Goal: Information Seeking & Learning: Understand process/instructions

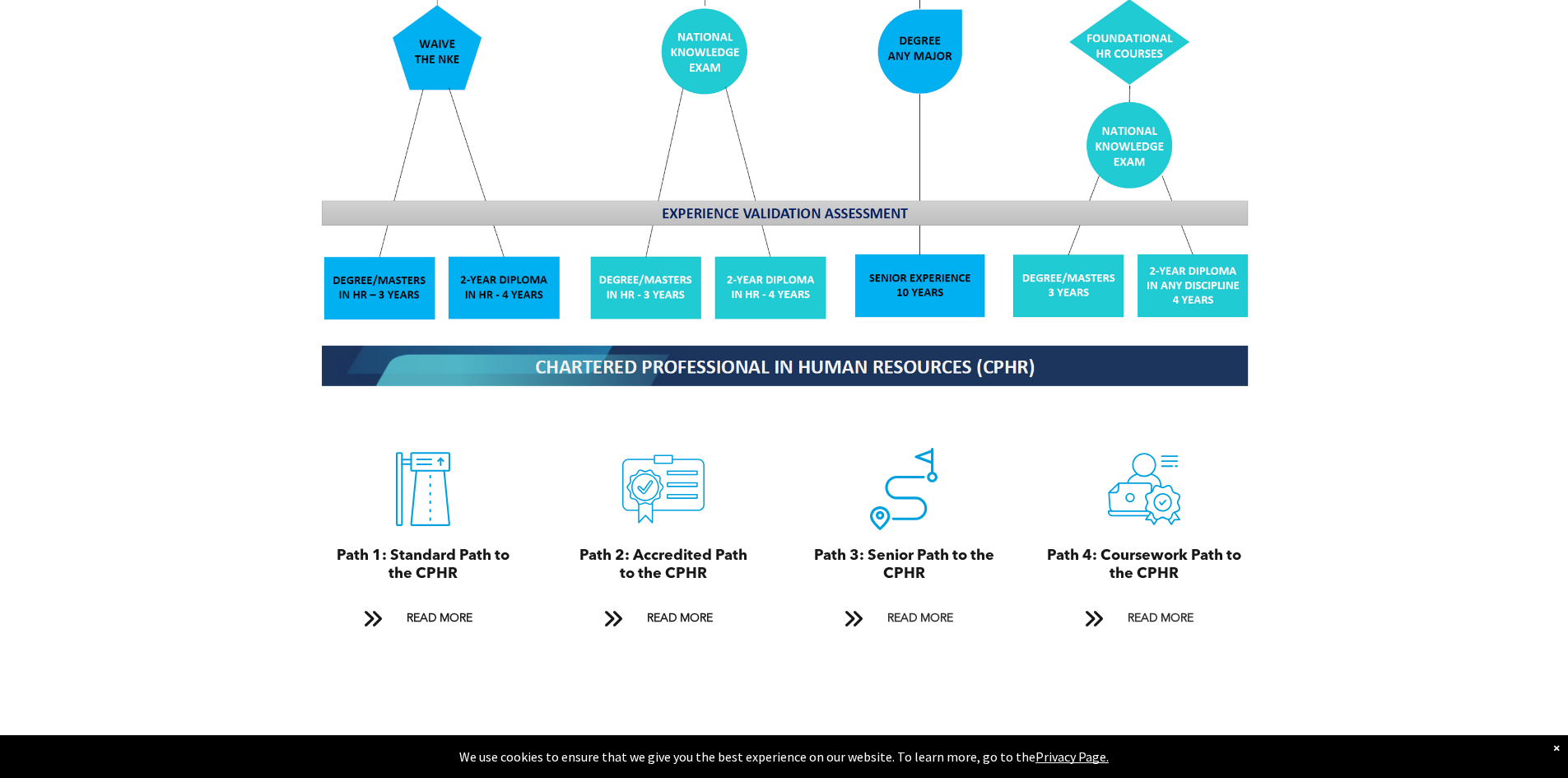
scroll to position [1729, 0]
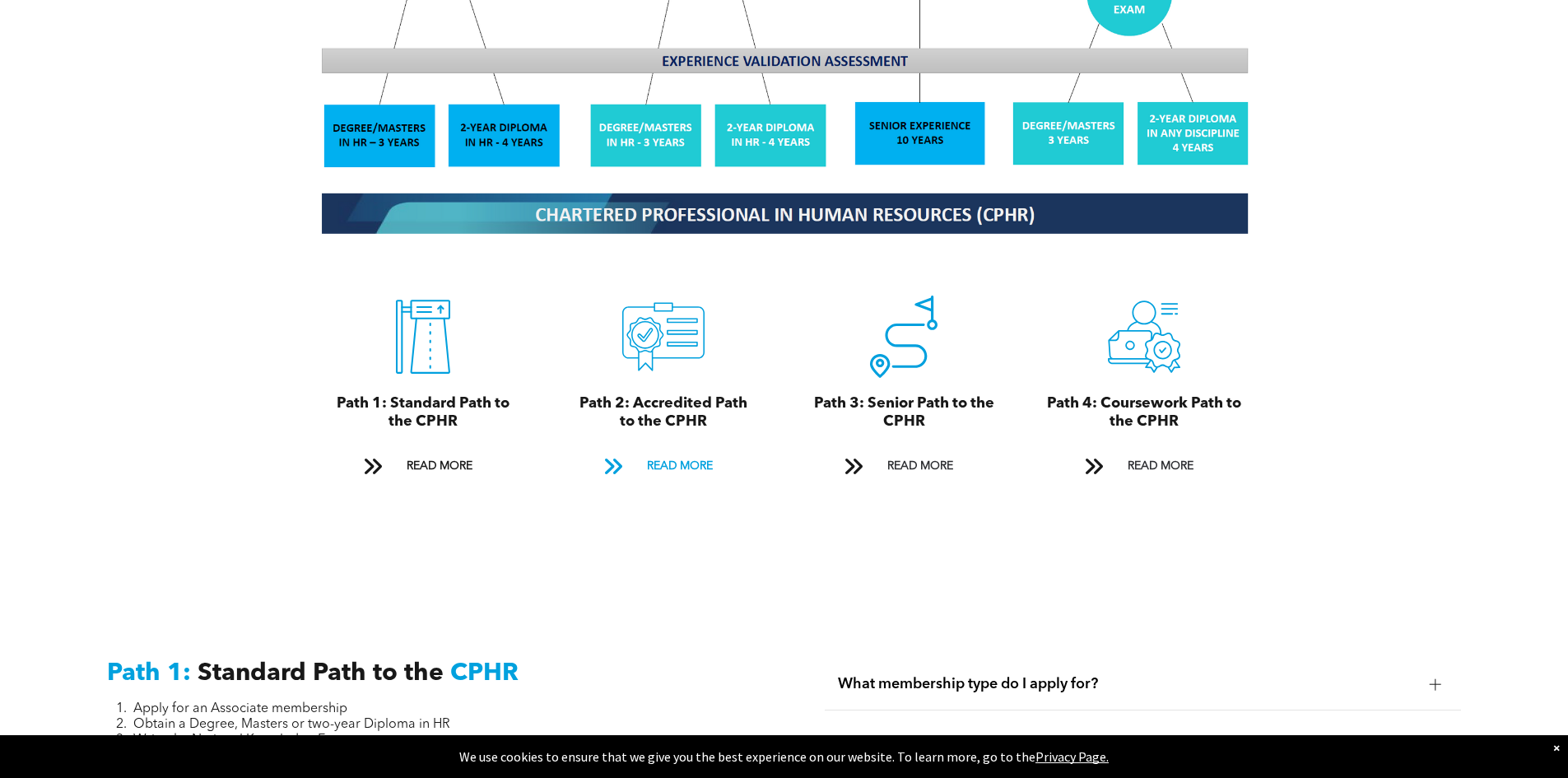
click at [698, 451] on span "READ MORE" at bounding box center [680, 466] width 77 height 31
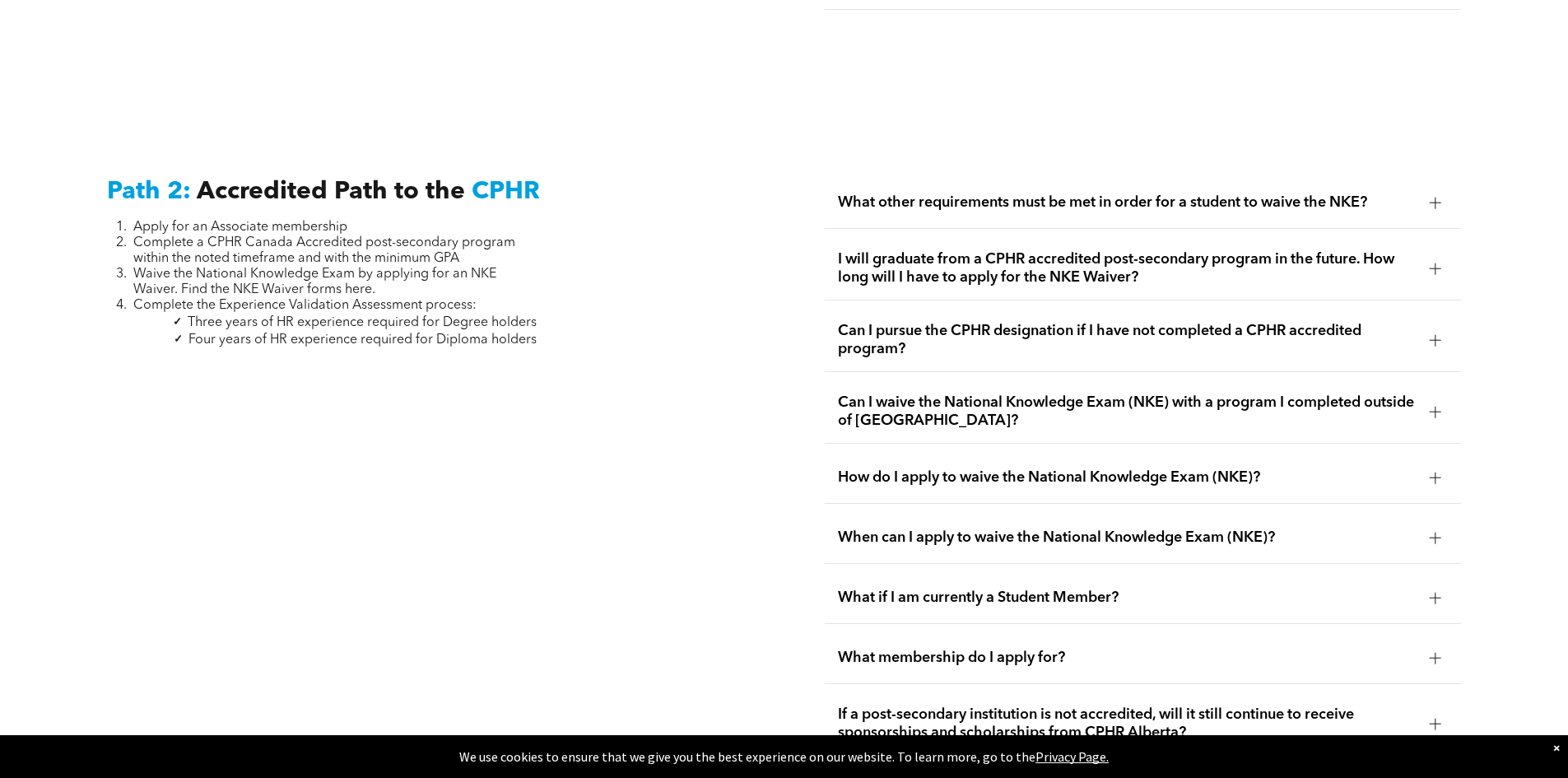
scroll to position [2692, 0]
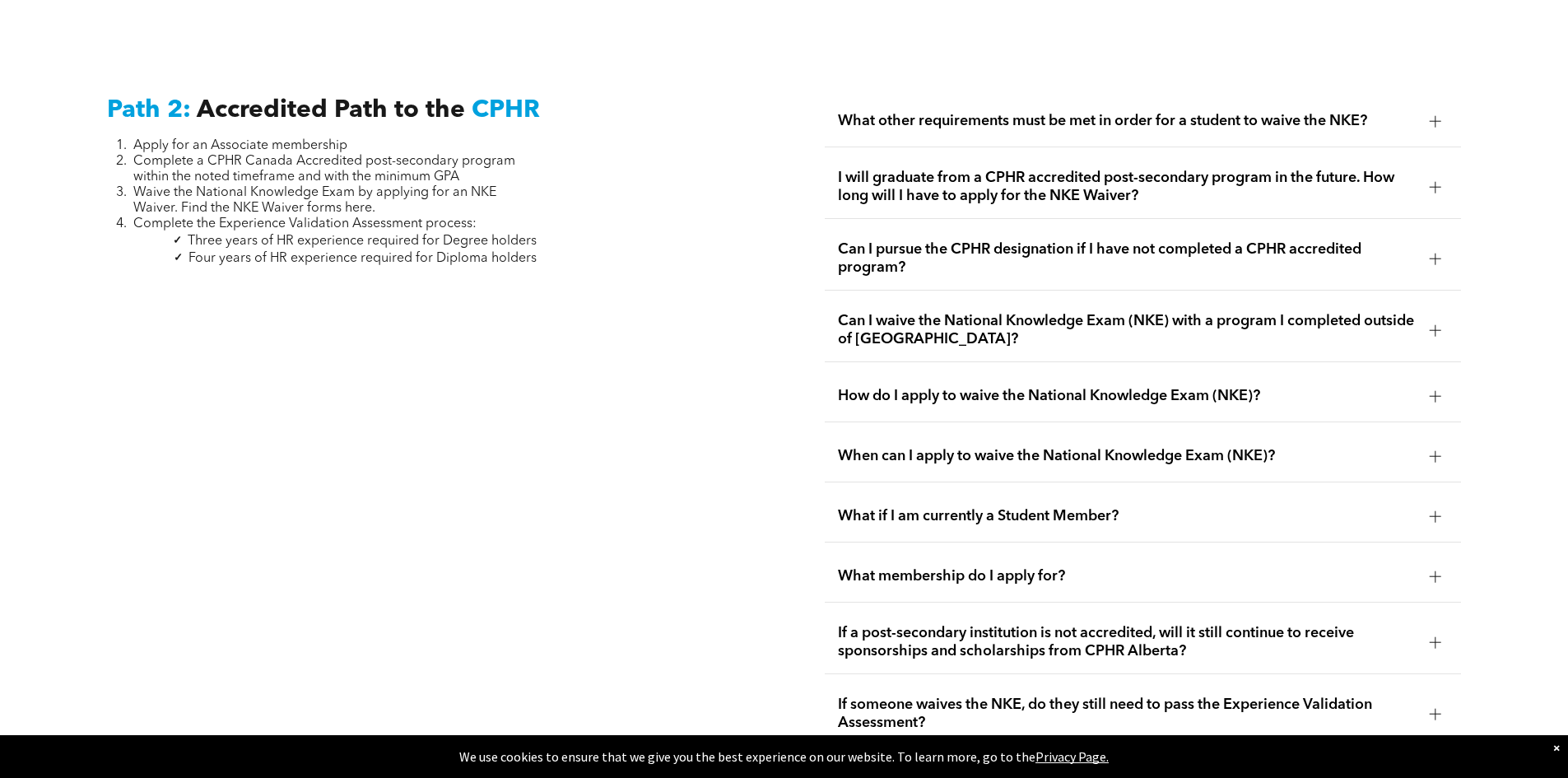
click at [1437, 108] on div at bounding box center [1435, 120] width 25 height 25
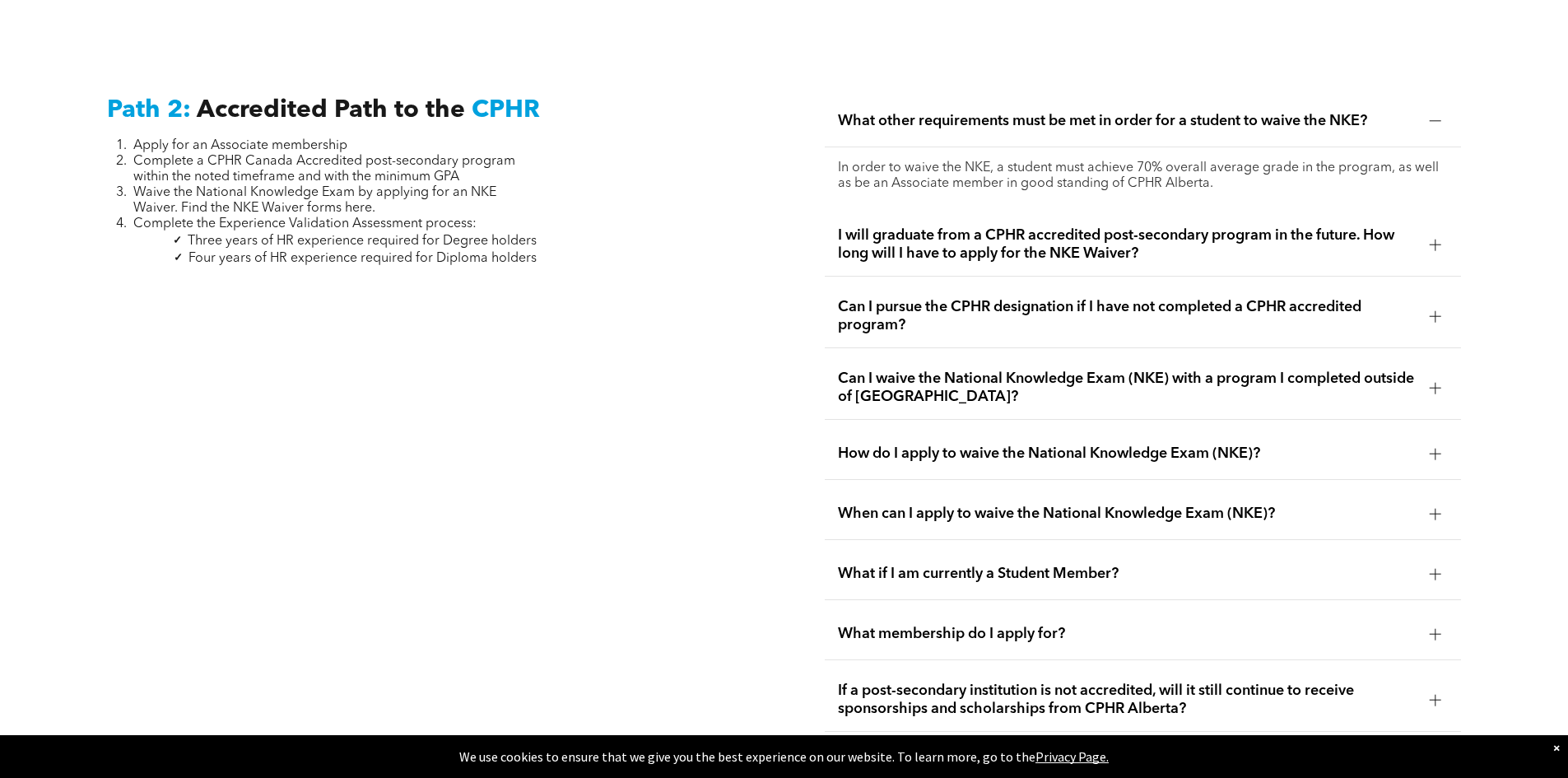
click at [1435, 108] on div at bounding box center [1435, 120] width 25 height 25
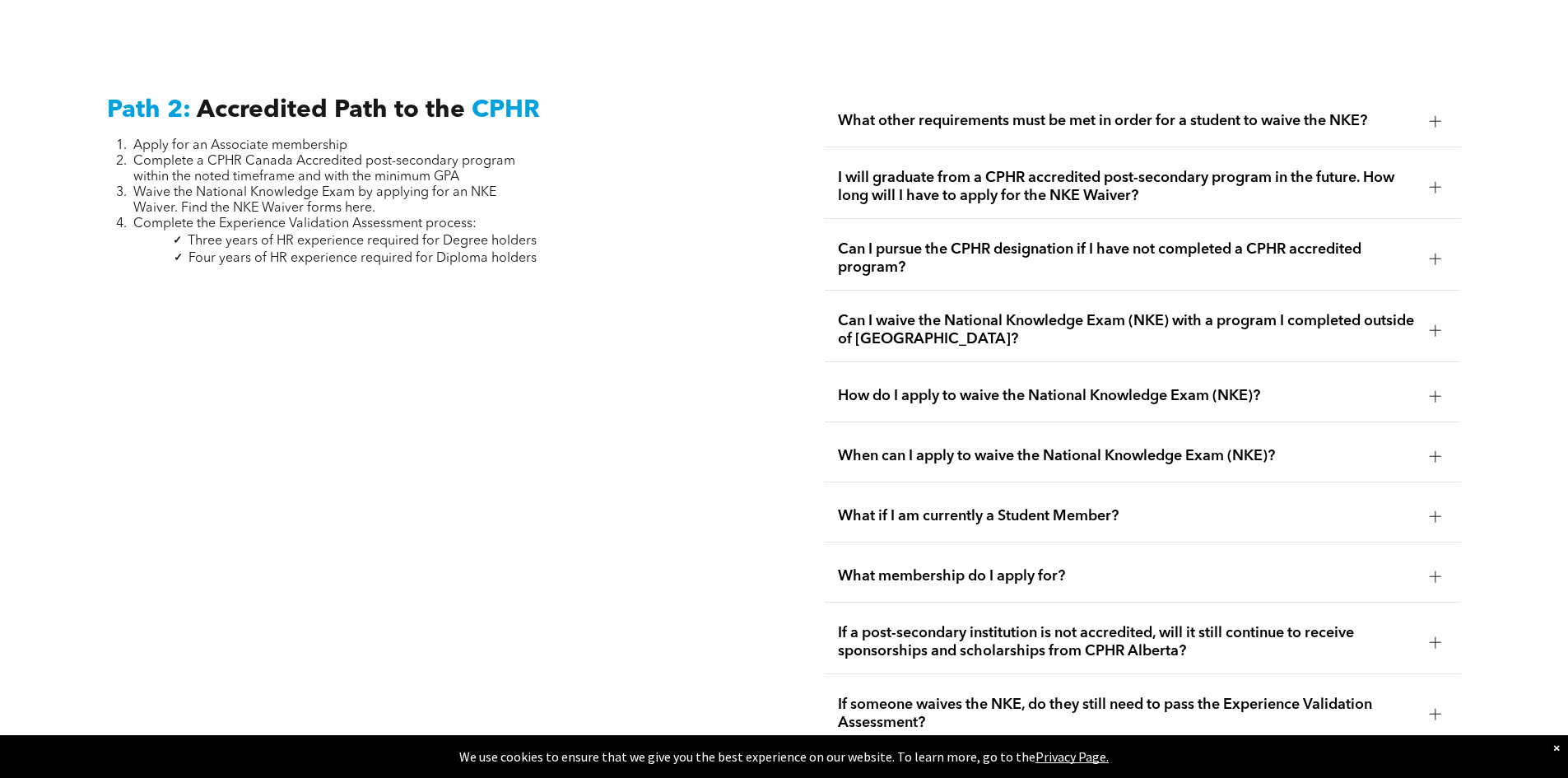
click at [1437, 181] on div at bounding box center [1435, 187] width 12 height 12
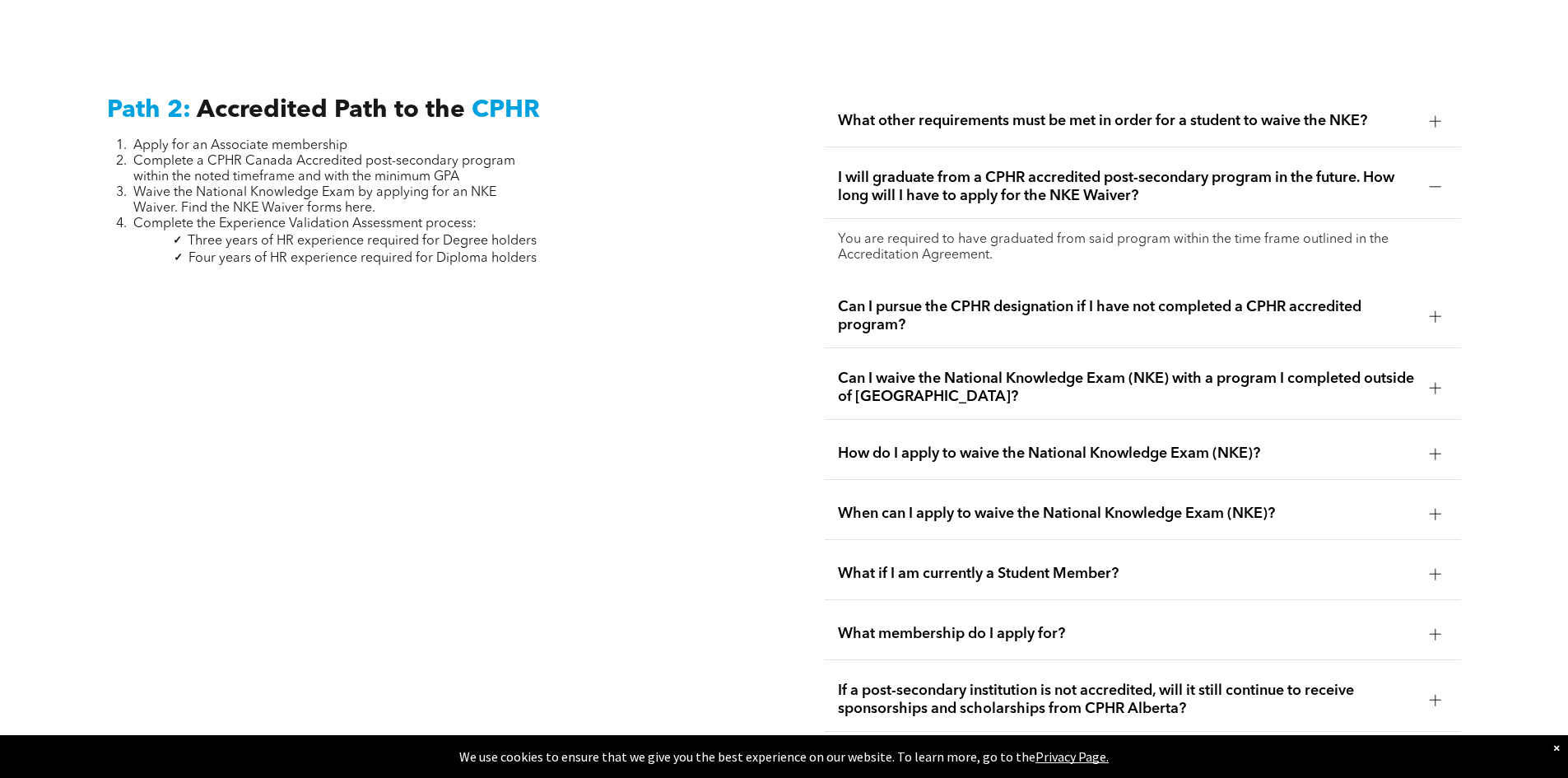
click at [1437, 181] on div at bounding box center [1435, 187] width 12 height 12
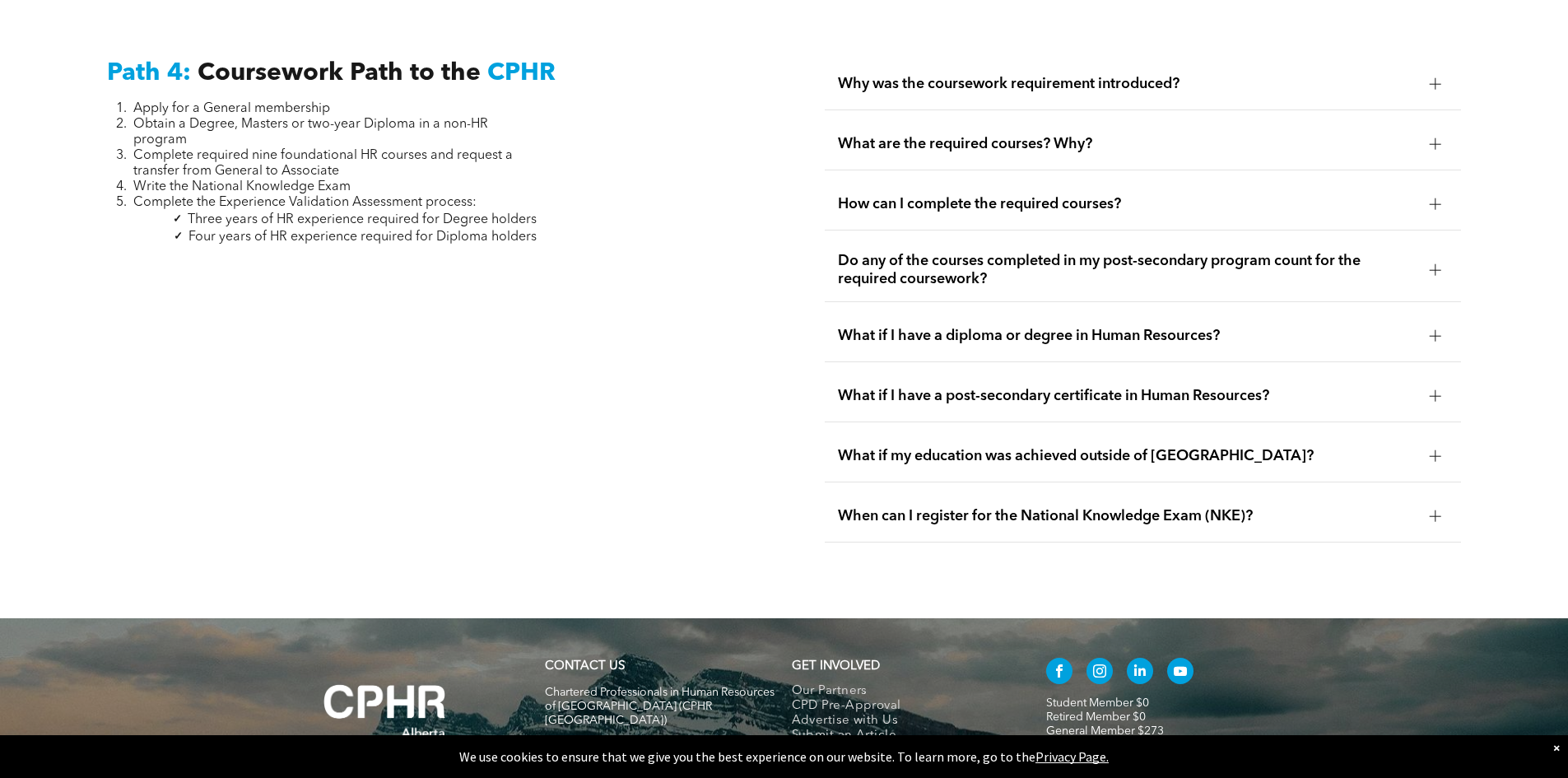
scroll to position [5064, 0]
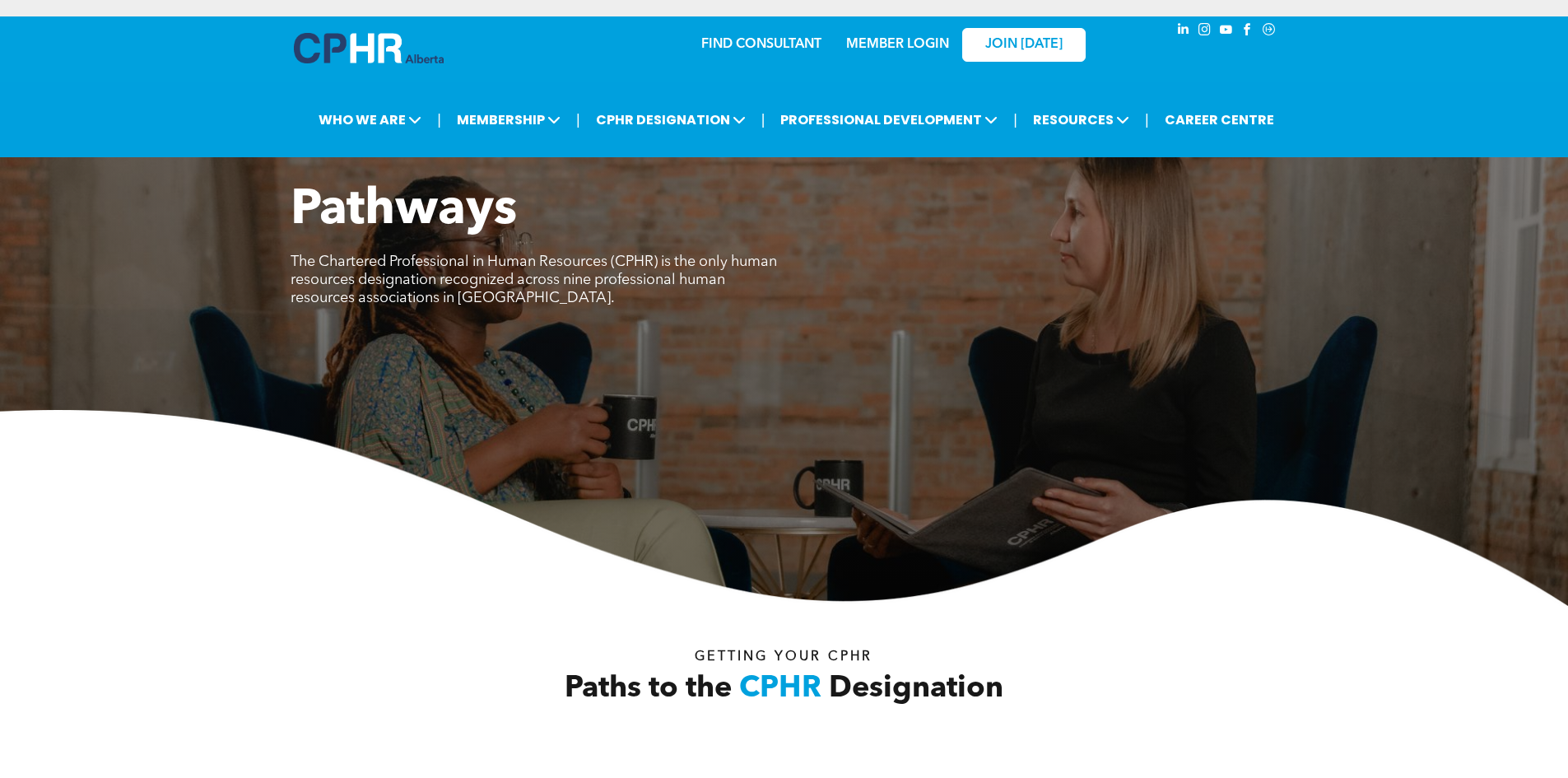
scroll to position [647, 0]
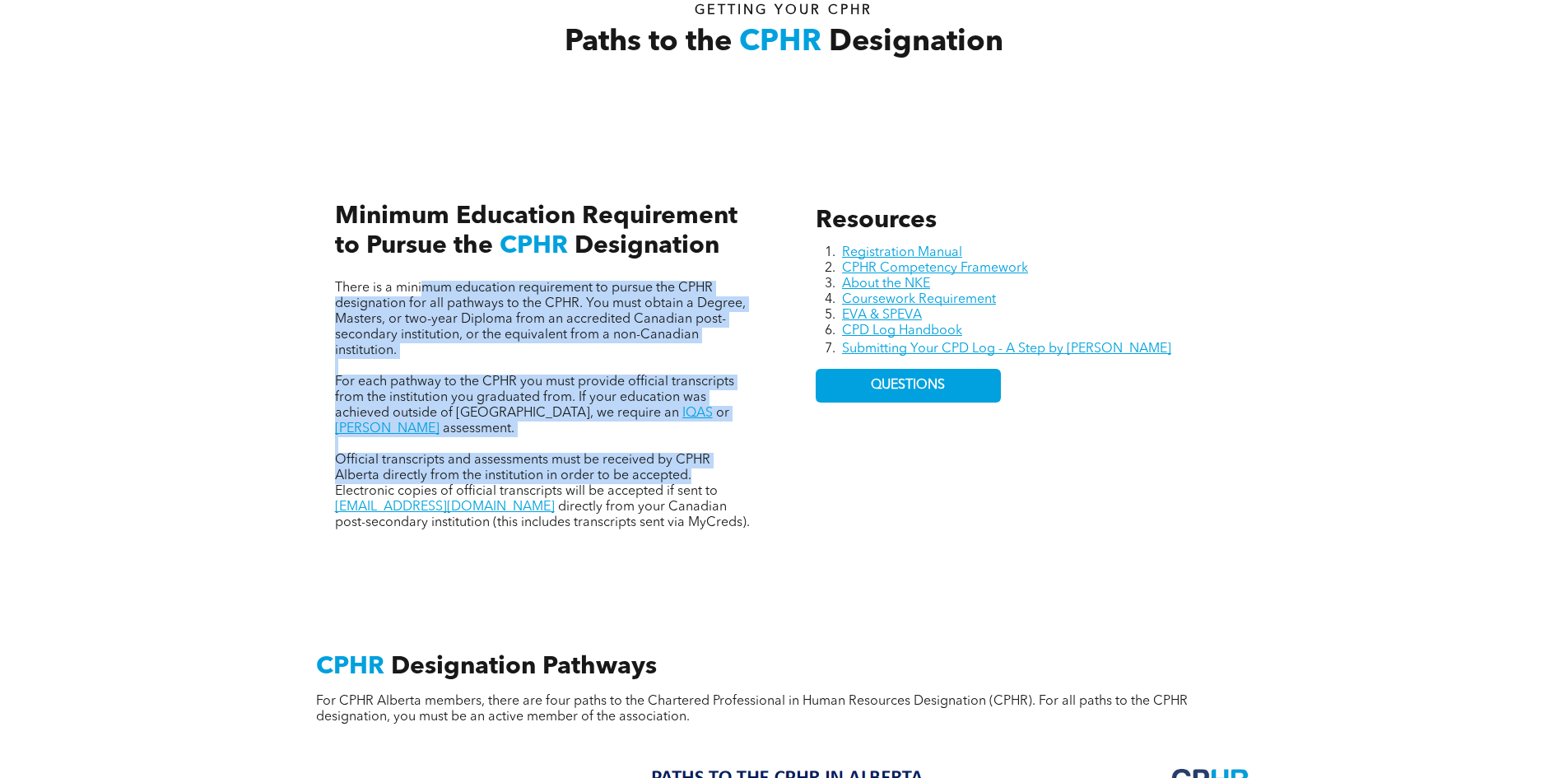
drag, startPoint x: 420, startPoint y: 291, endPoint x: 754, endPoint y: 466, distance: 377.1
click at [707, 463] on div "There is a minimum education requirement to pursue the CPHR designation for all…" at bounding box center [543, 406] width 417 height 250
click at [884, 386] on span "QUESTIONS" at bounding box center [908, 386] width 74 height 16
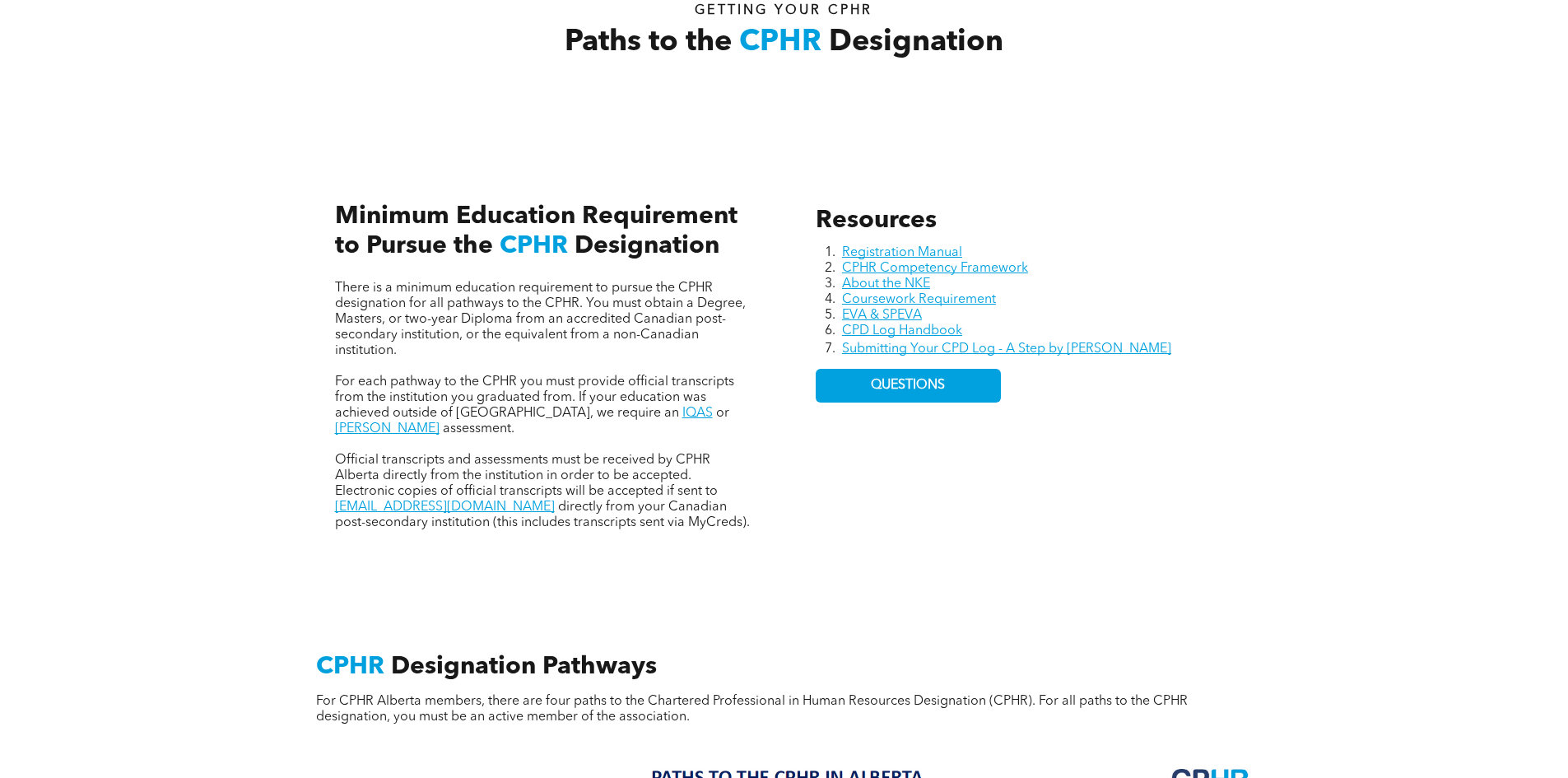
click at [1259, 461] on div "Resources Registration Manual CPHR Competency Framework About the NKE Coursewor…" at bounding box center [784, 350] width 987 height 451
click at [440, 422] on link "[PERSON_NAME]" at bounding box center [386, 428] width 104 height 13
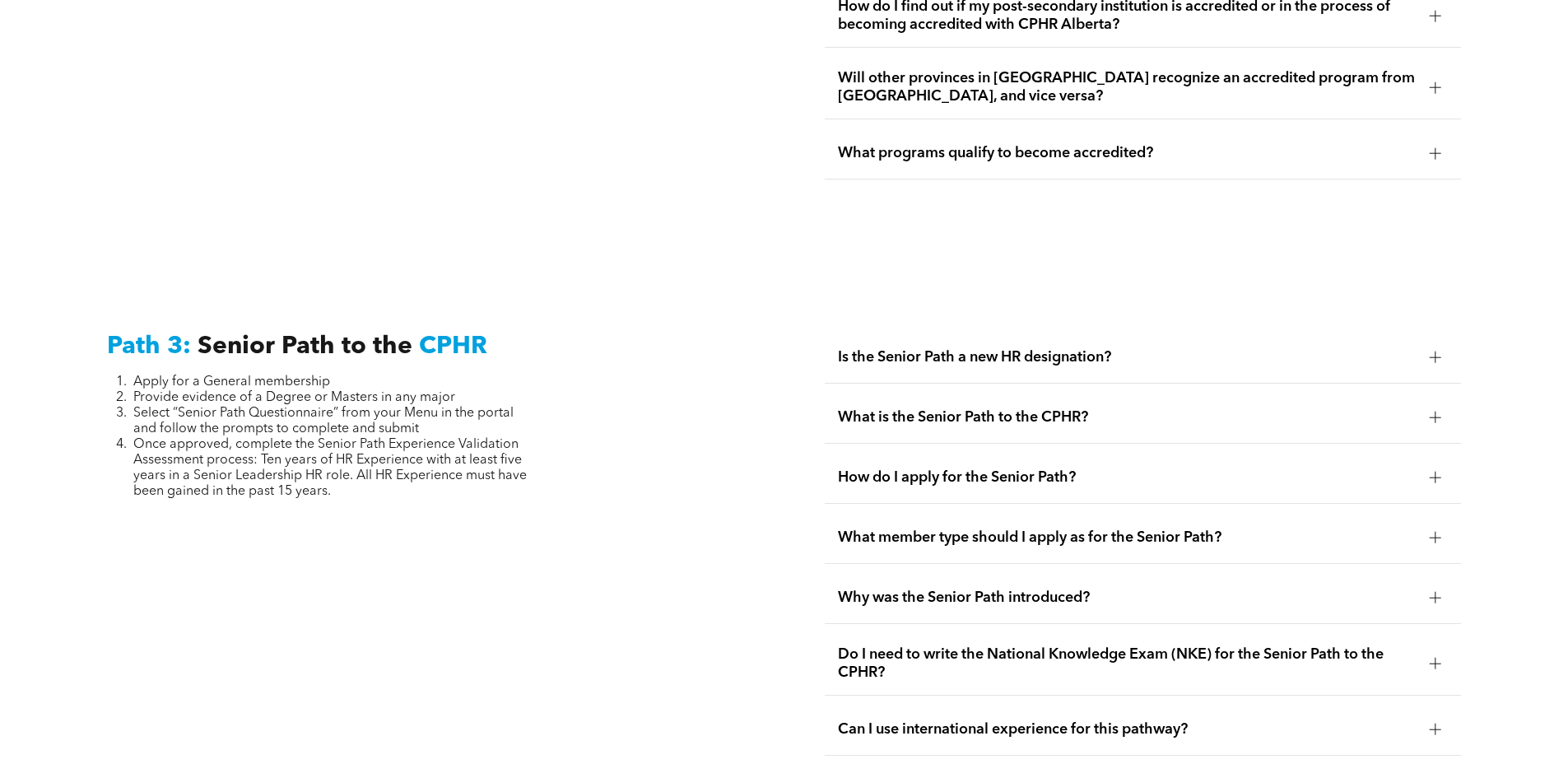
scroll to position [4022, 0]
